Goal: Find specific page/section: Find specific page/section

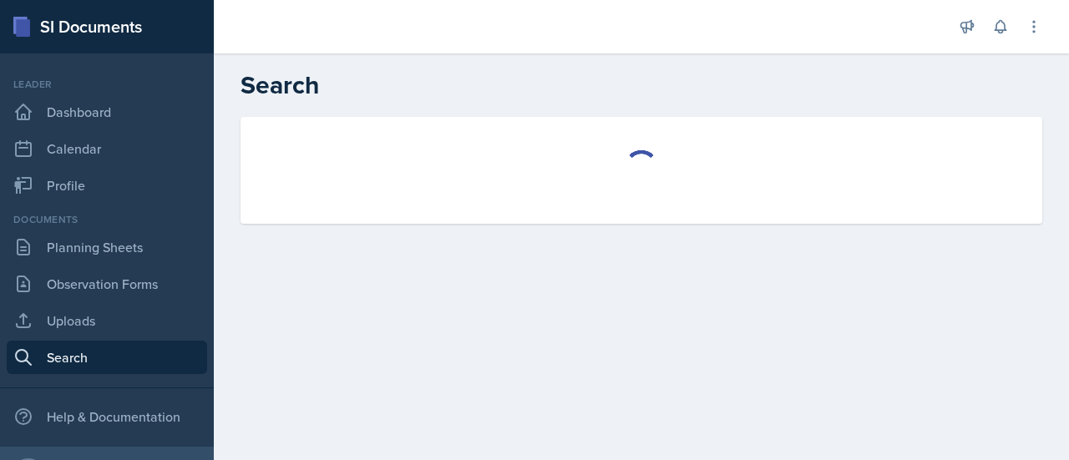
select select "all"
select select "1"
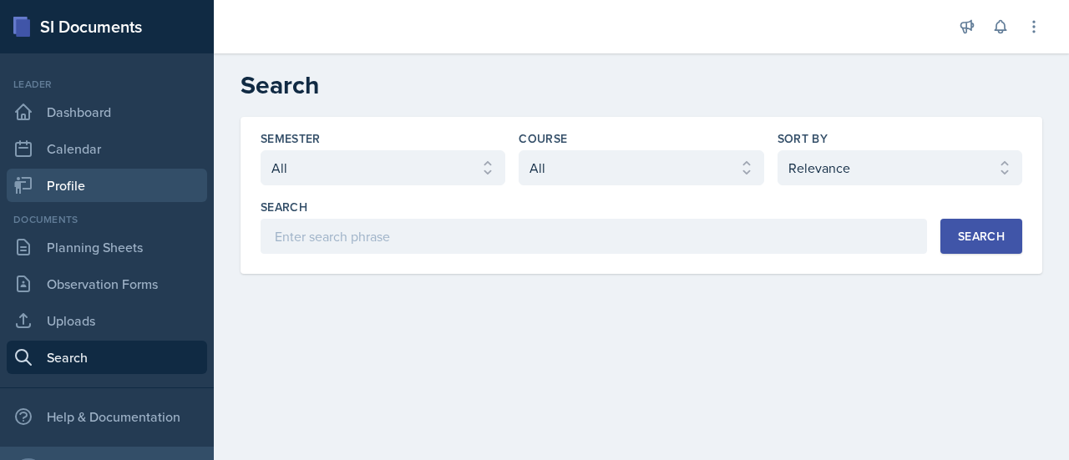
click at [45, 178] on link "Profile" at bounding box center [107, 185] width 200 height 33
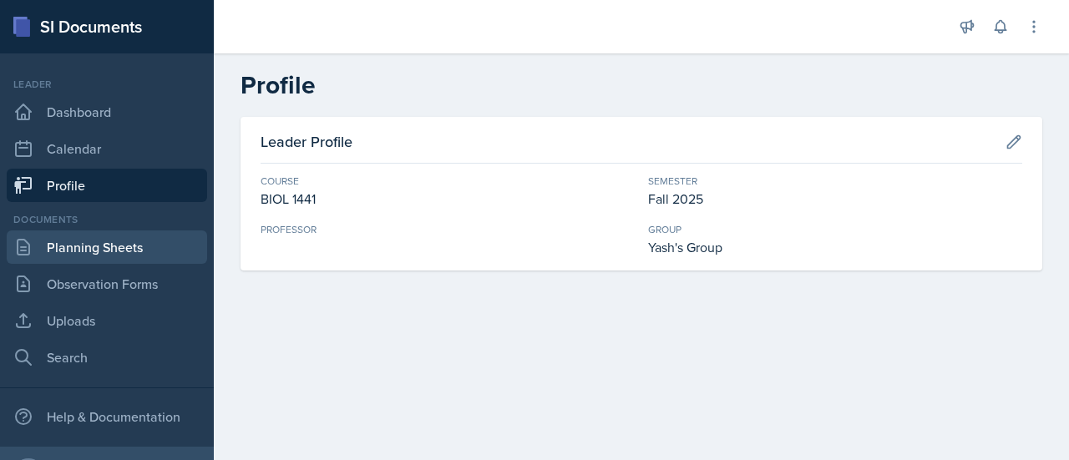
click at [84, 262] on link "Planning Sheets" at bounding box center [107, 246] width 200 height 33
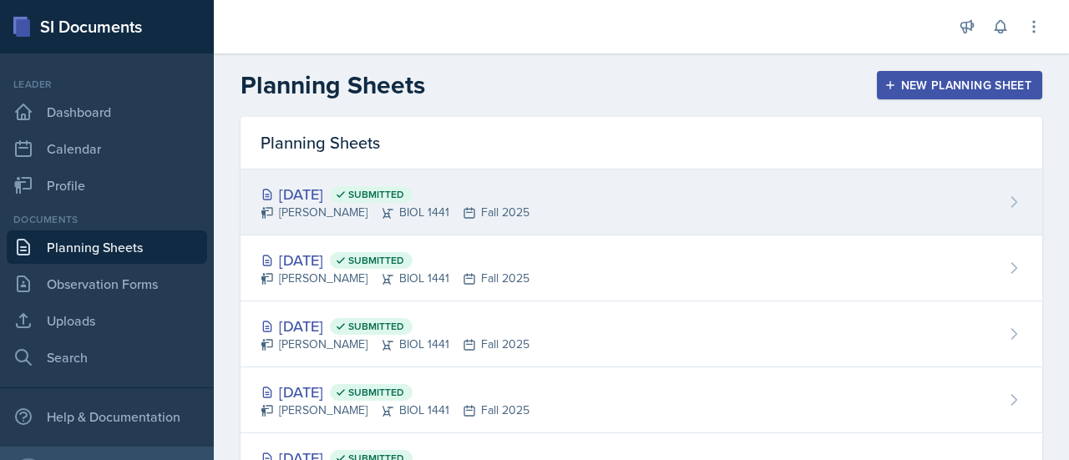
click at [336, 190] on div "[DATE] Submitted" at bounding box center [395, 194] width 269 height 23
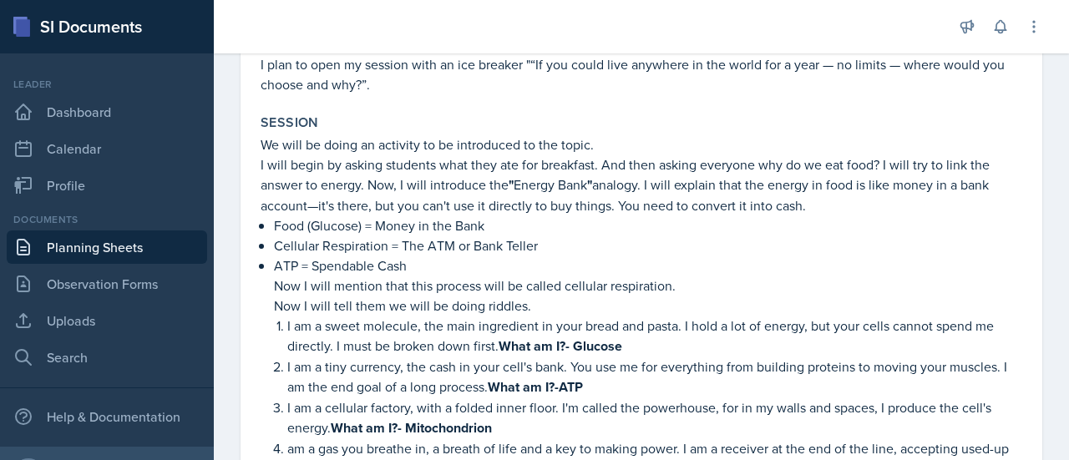
scroll to position [334, 0]
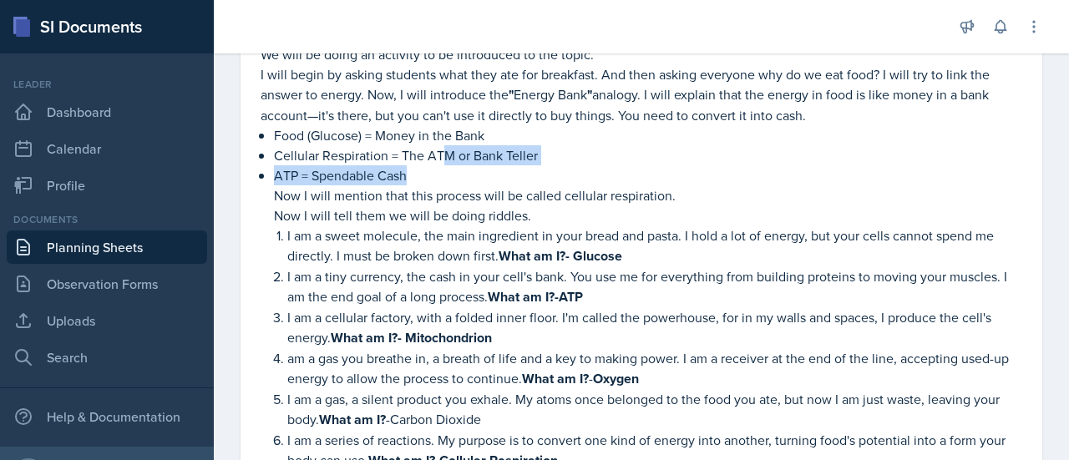
click at [465, 171] on p "ATP = Spendable Cash" at bounding box center [648, 175] width 748 height 20
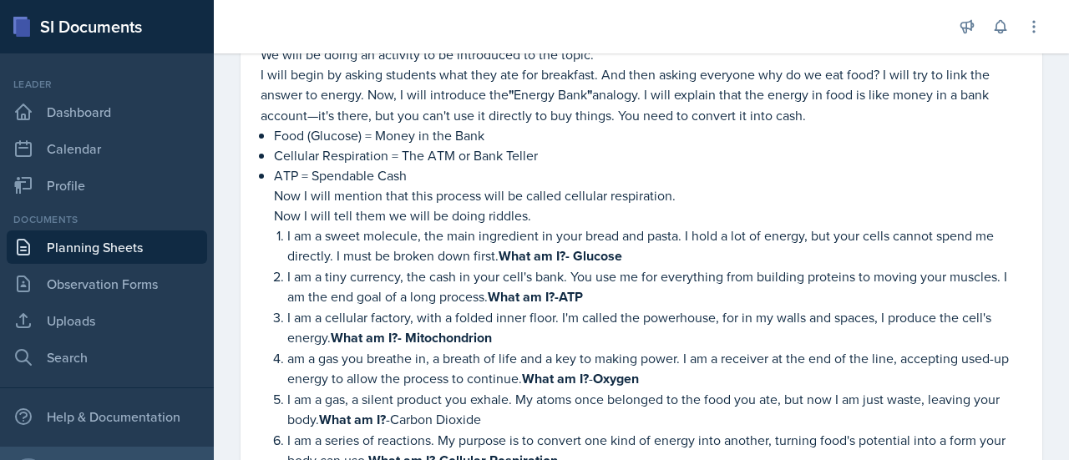
click at [578, 185] on p "Now I will mention that this process will be called cellular respiration." at bounding box center [648, 195] width 748 height 20
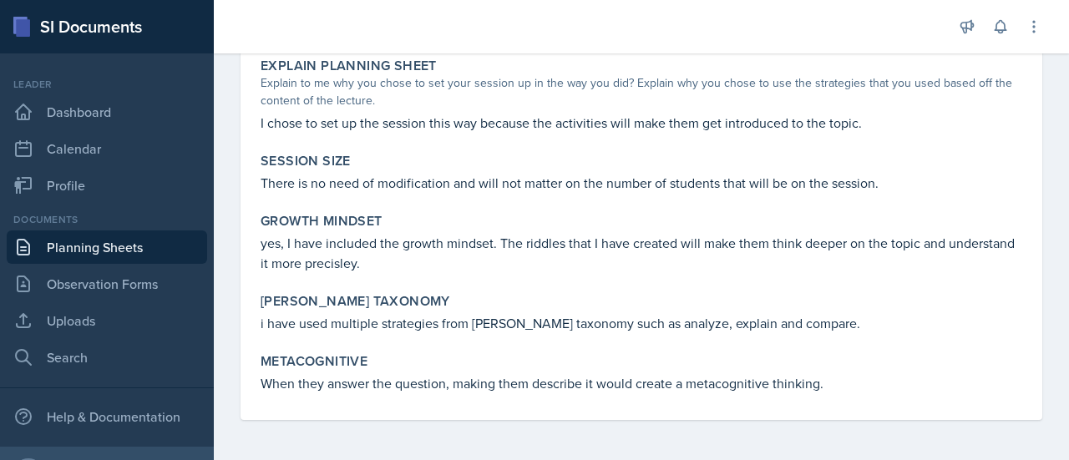
scroll to position [1374, 0]
click at [7, 367] on link "Search" at bounding box center [107, 357] width 200 height 33
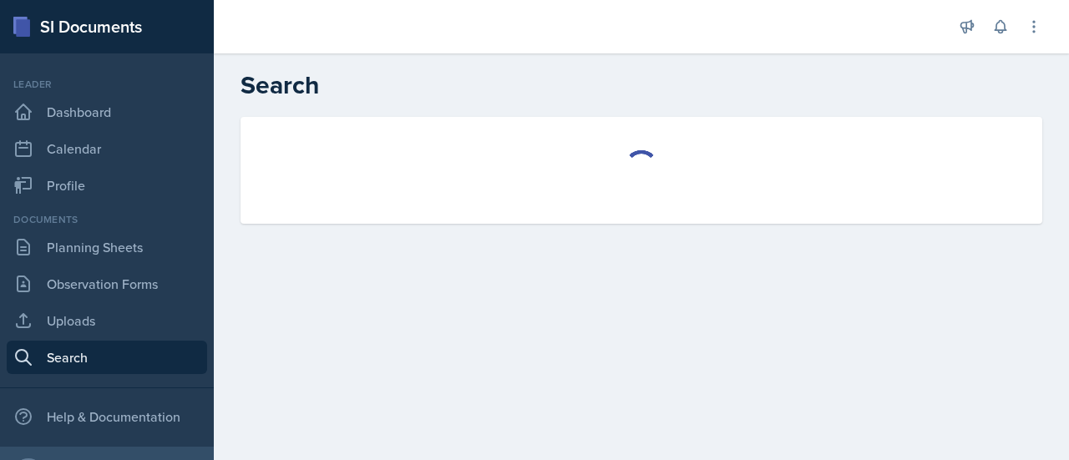
click at [7, 365] on link "Search" at bounding box center [107, 357] width 200 height 33
select select "all"
select select "1"
